Goal: Navigation & Orientation: Go to known website

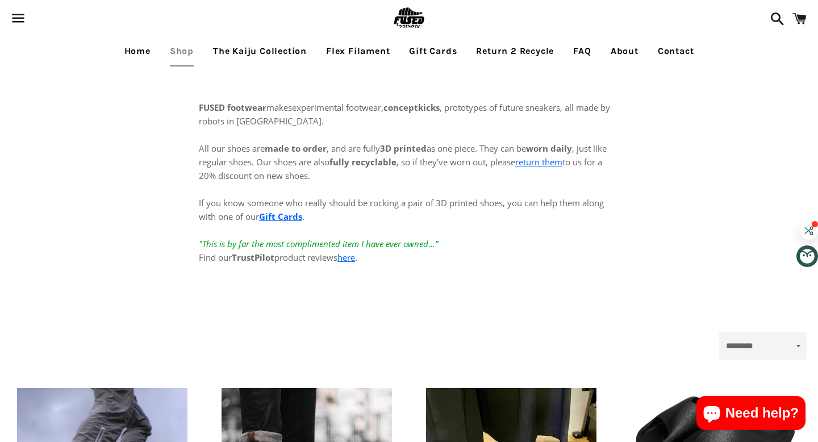
scroll to position [330, 0]
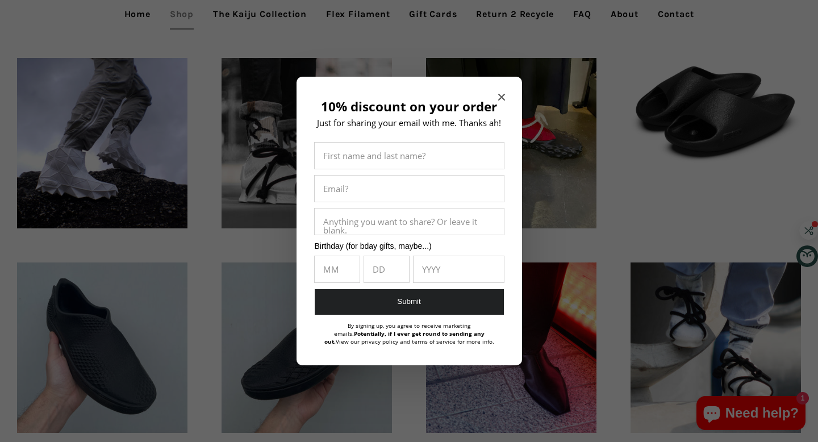
click at [499, 95] on icon "Close modal" at bounding box center [501, 97] width 7 height 7
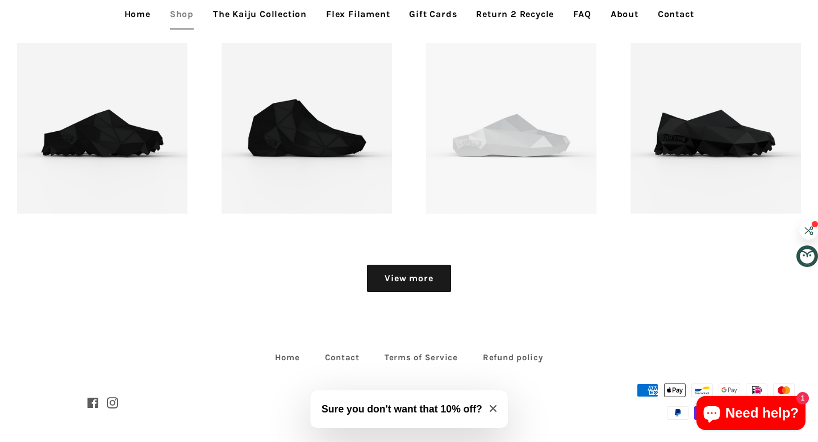
scroll to position [1367, 0]
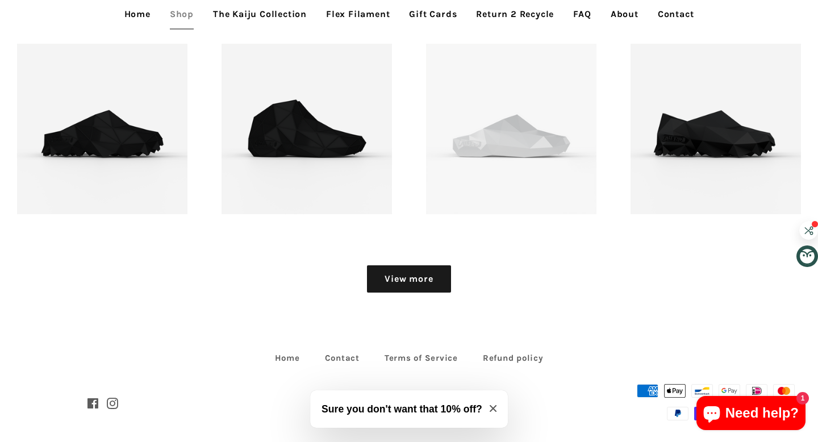
click at [415, 285] on link "View more" at bounding box center [408, 278] width 83 height 27
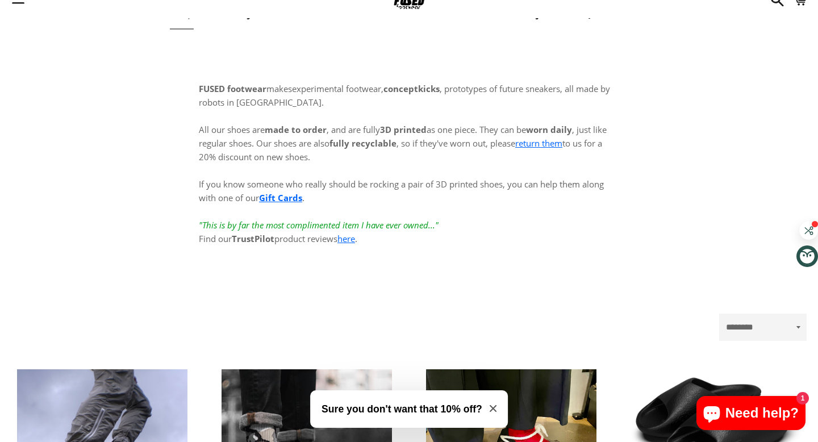
scroll to position [0, 0]
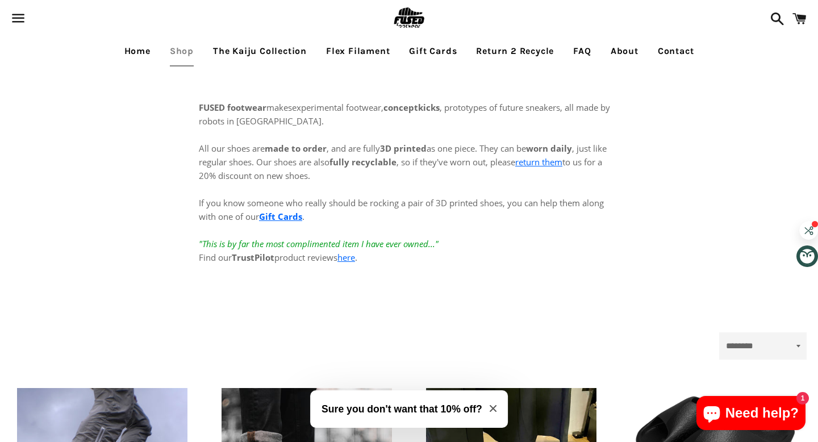
click at [153, 53] on link "Home" at bounding box center [137, 51] width 43 height 28
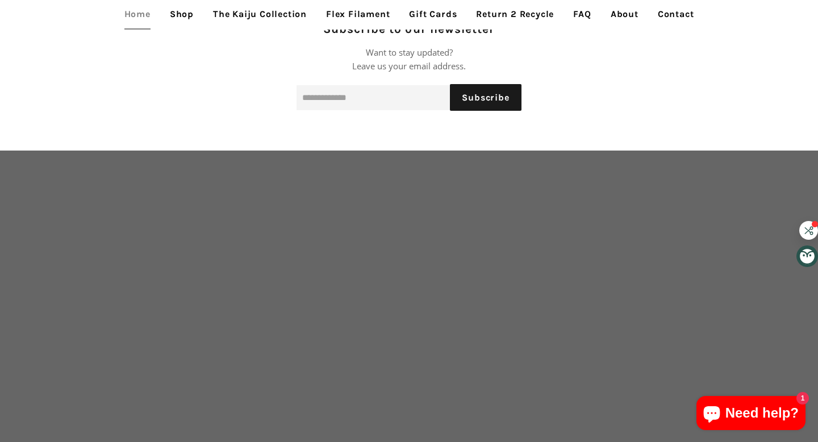
scroll to position [1398, 0]
